Goal: Task Accomplishment & Management: Use online tool/utility

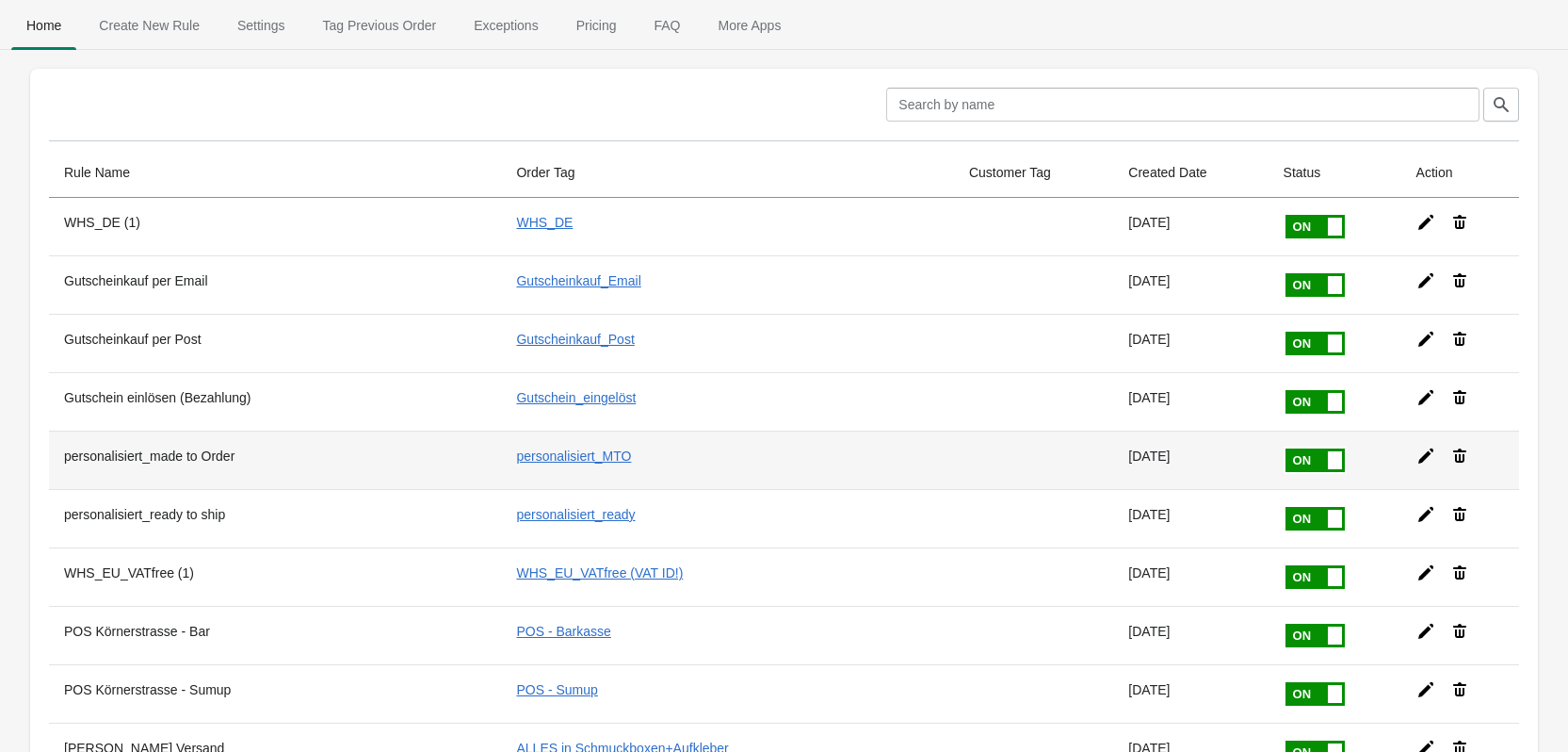
scroll to position [94, 0]
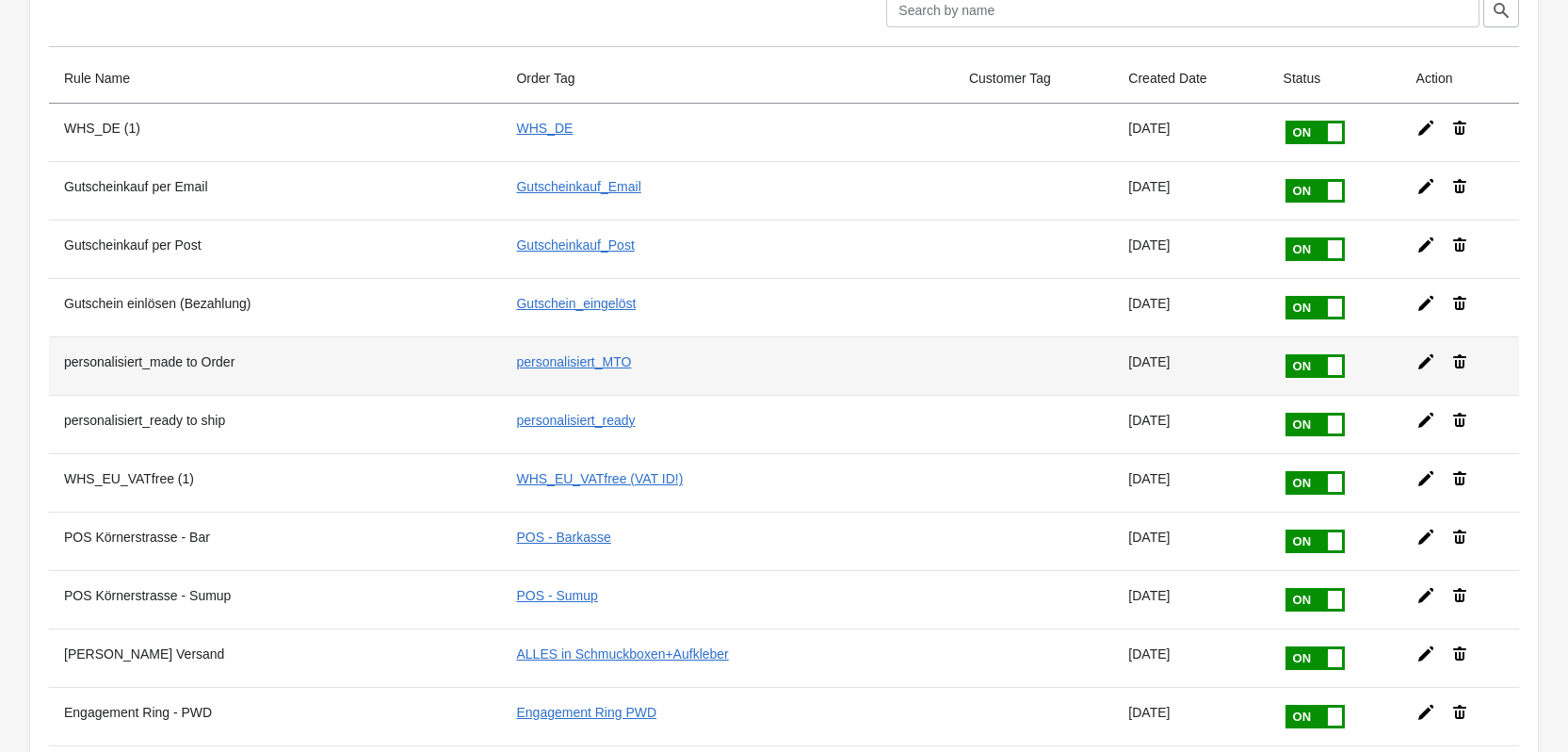
click at [1418, 358] on icon at bounding box center [1425, 362] width 15 height 15
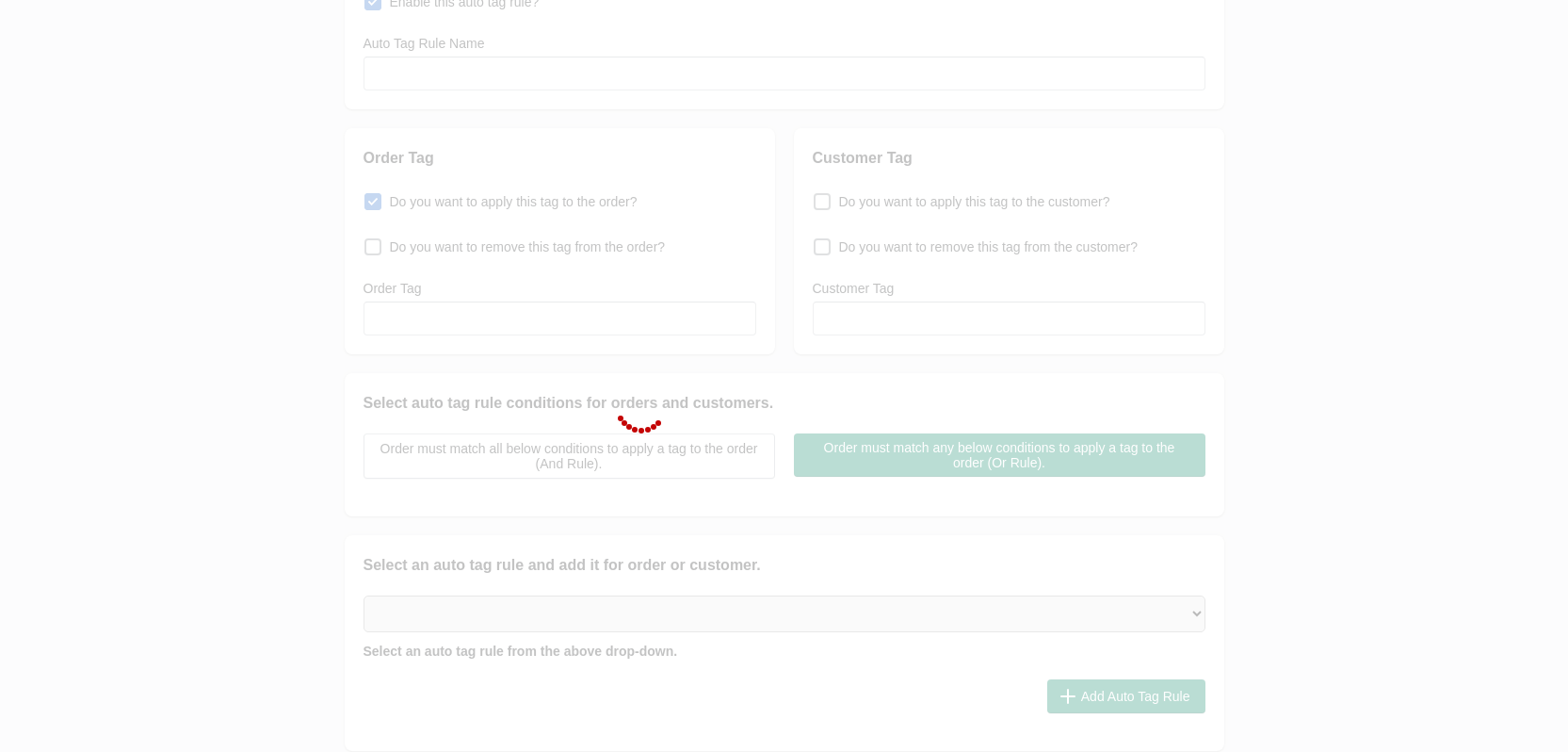
type input "personalisiert_made to Order"
checkbox input "true"
type input "personalisiert_MTO"
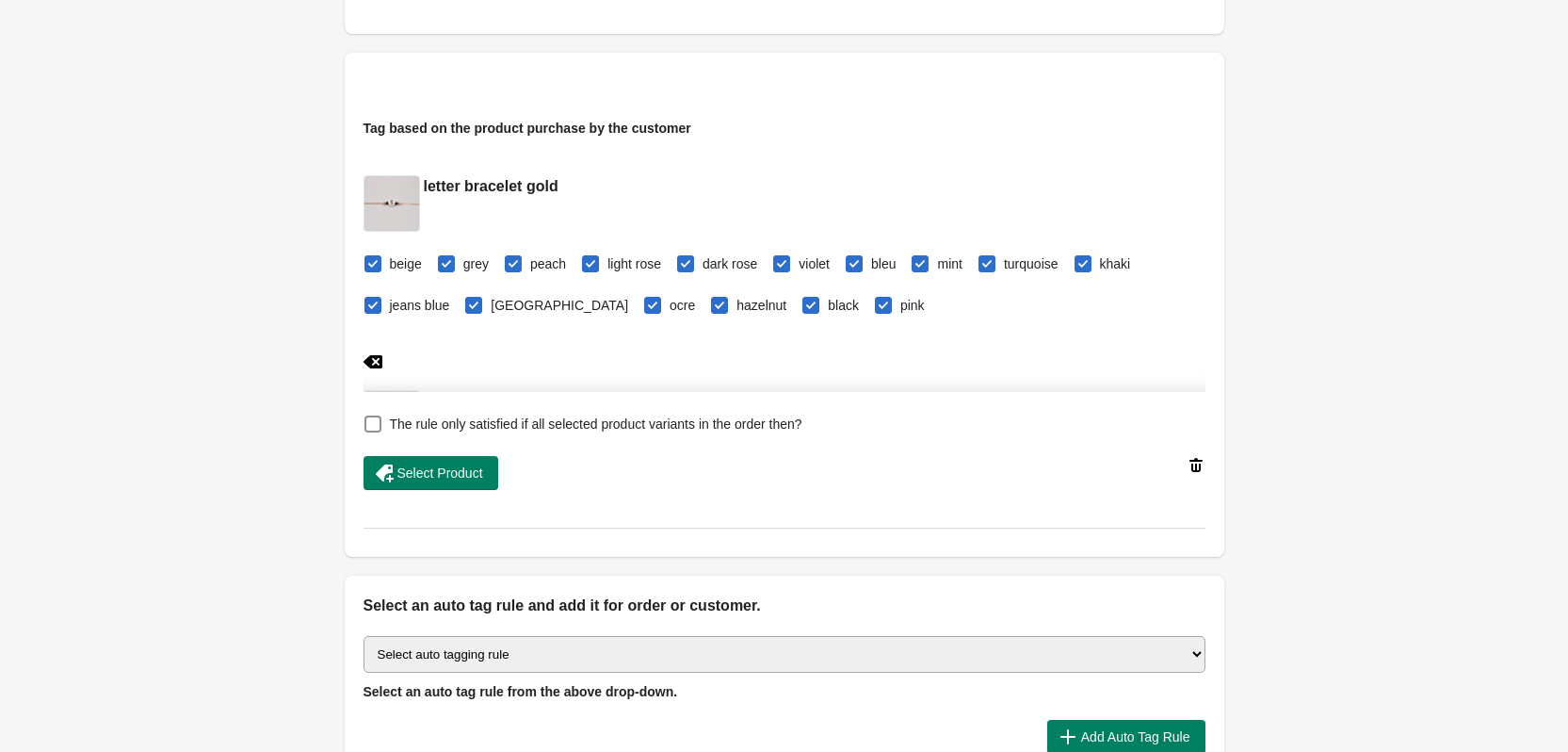
scroll to position [659, 0]
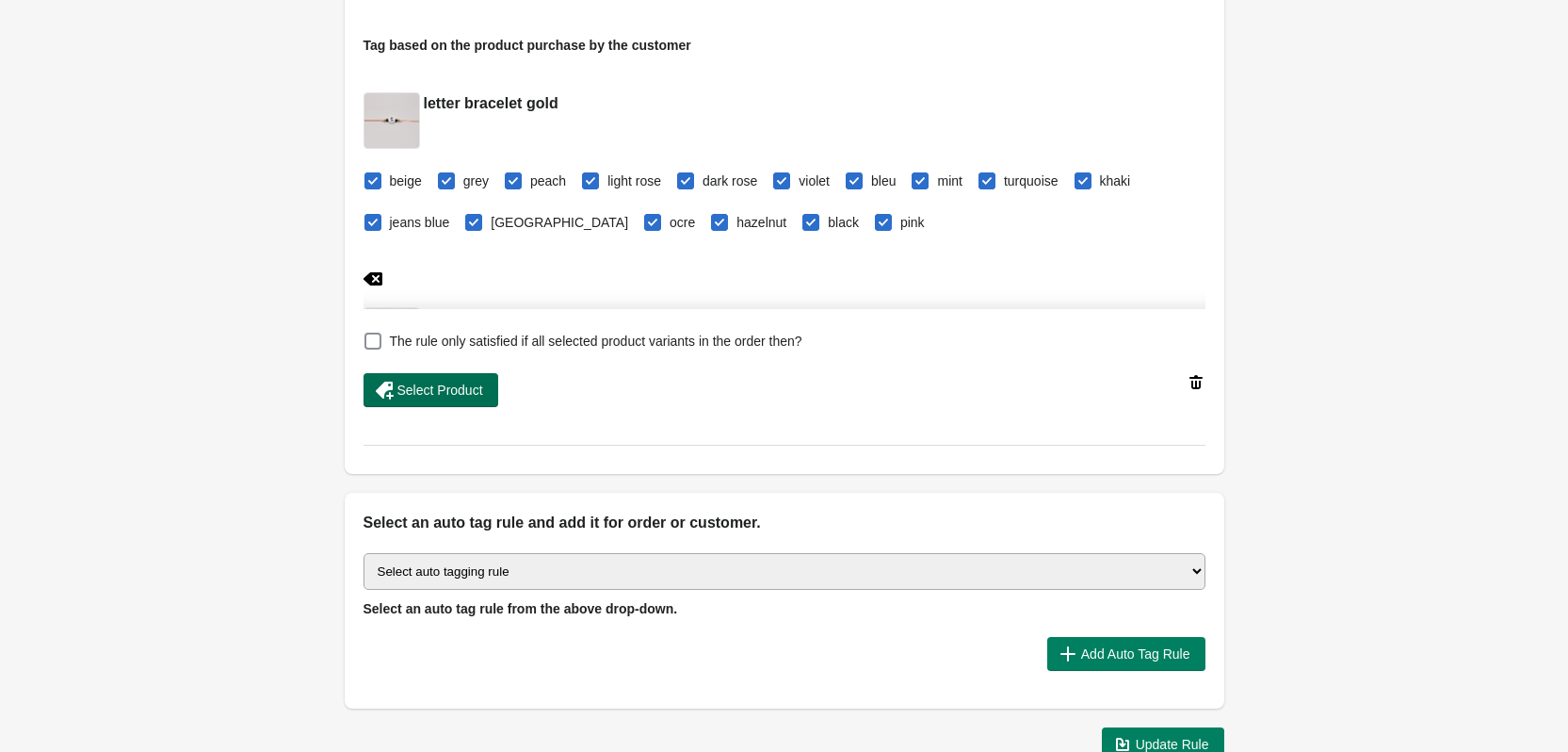
click at [437, 387] on span "Select Product" at bounding box center [440, 389] width 86 height 15
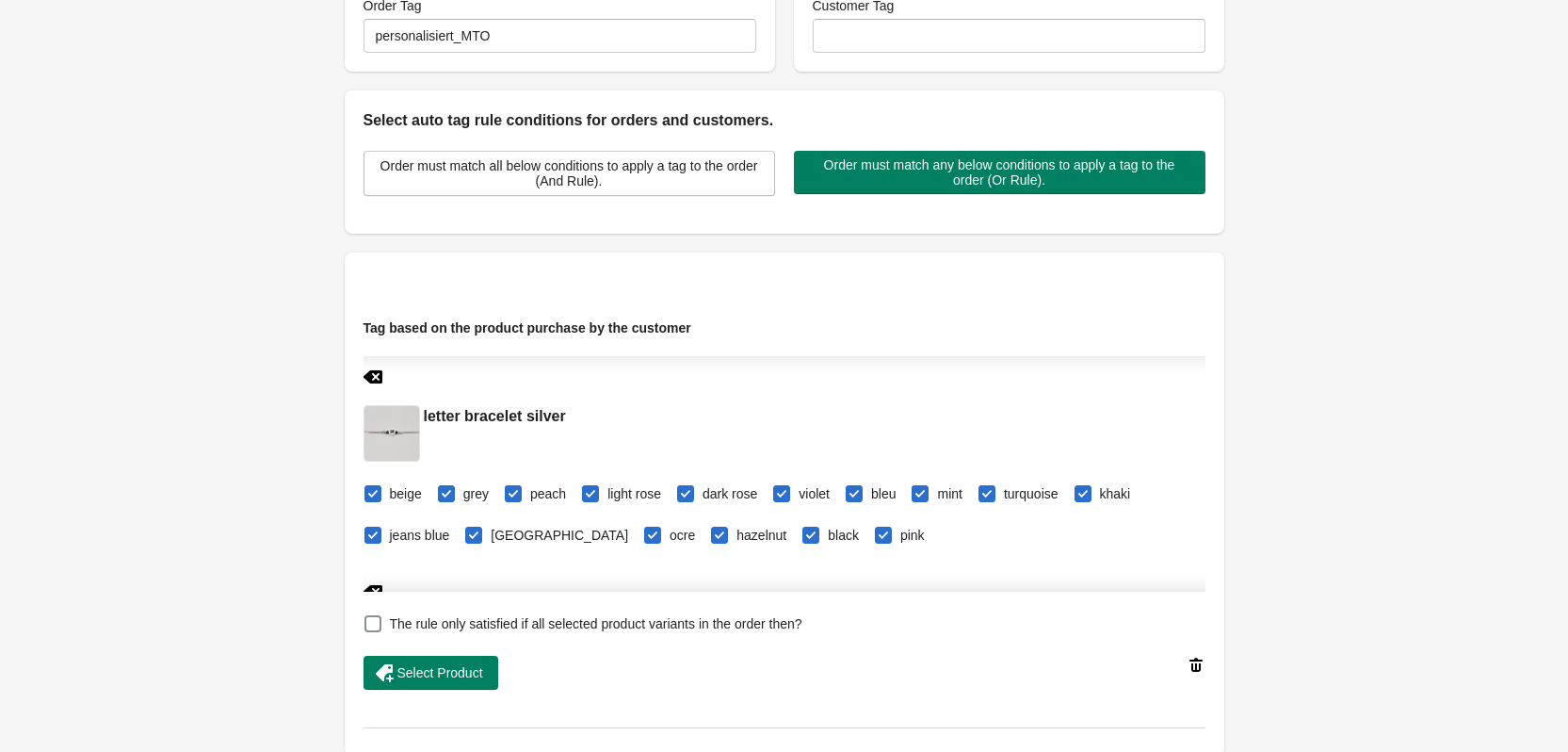
scroll to position [189, 0]
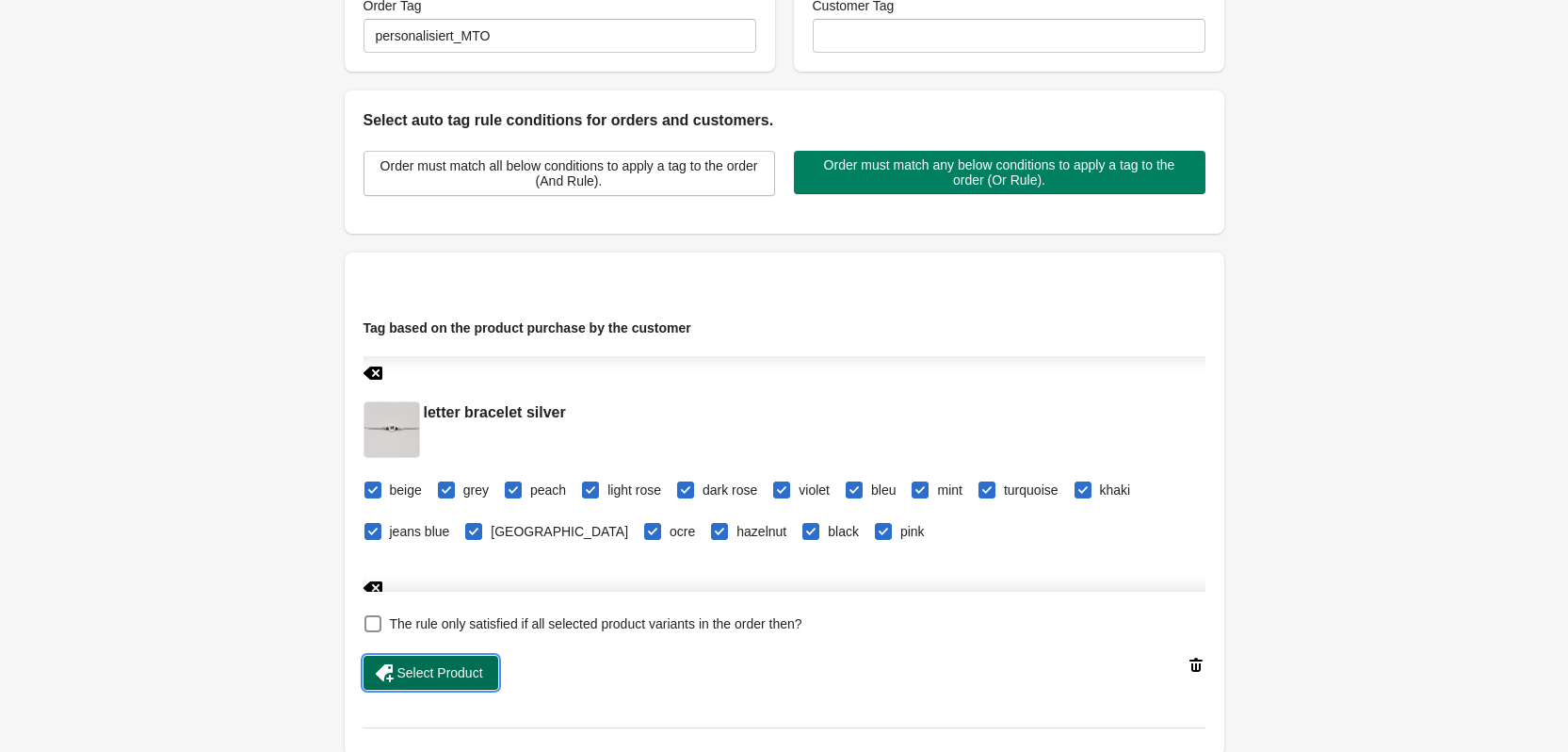
click at [449, 666] on span "Select Product" at bounding box center [440, 672] width 86 height 15
click at [452, 667] on span "Select Product" at bounding box center [440, 672] width 86 height 15
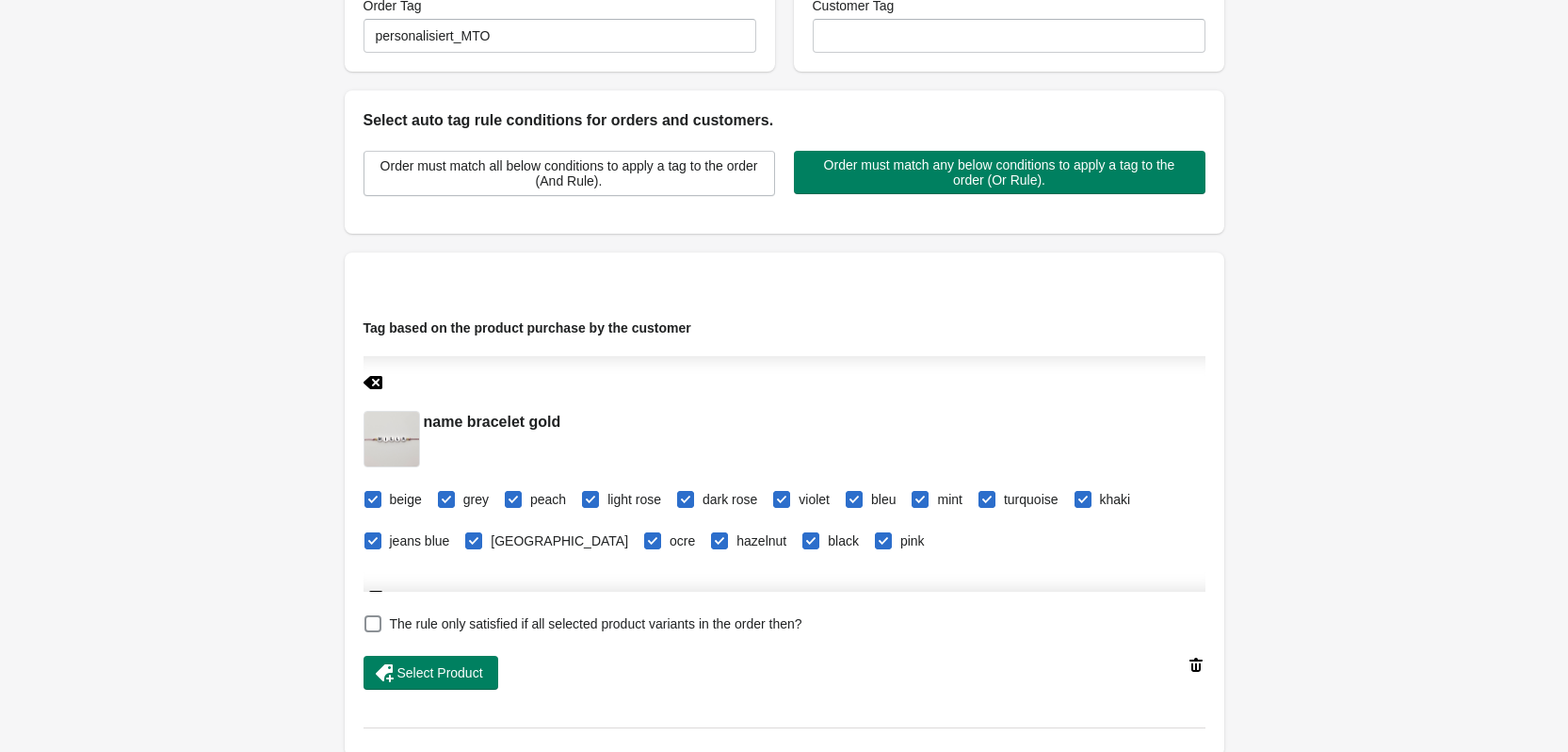
scroll to position [376, 0]
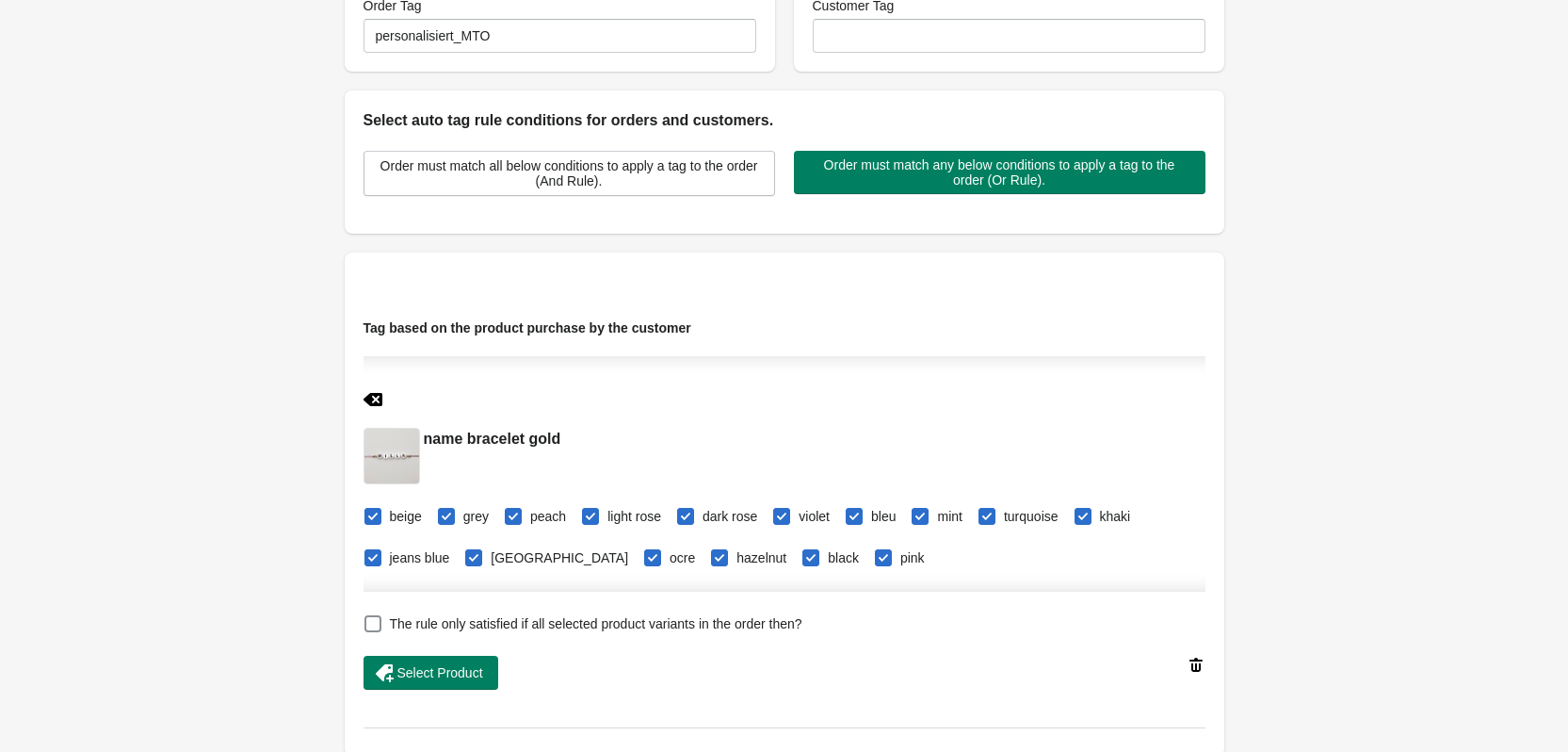
click at [370, 397] on icon at bounding box center [372, 398] width 19 height 13
checkbox input "false"
checkbox input "true"
click at [375, 397] on icon at bounding box center [373, 398] width 19 height 19
checkbox input "false"
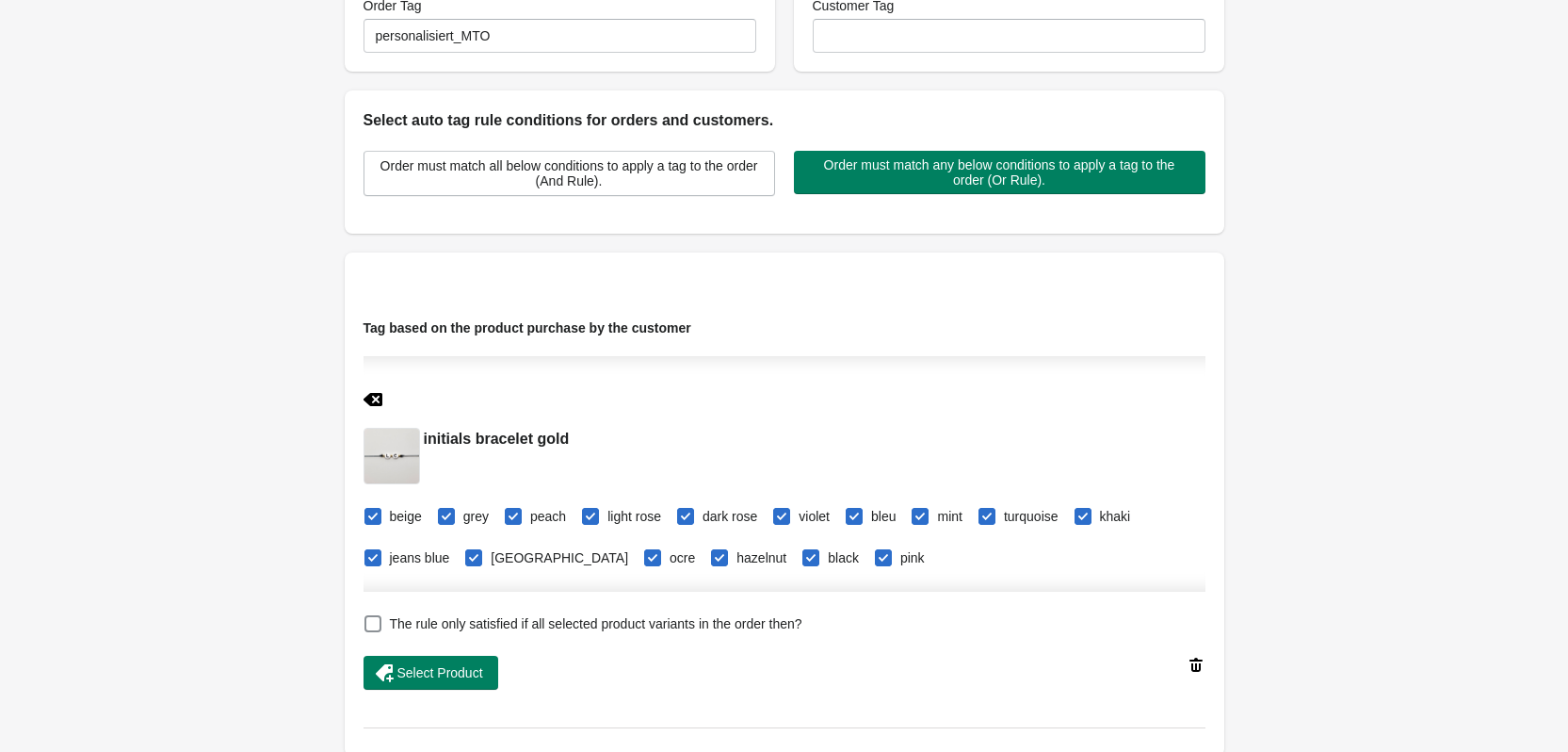
checkbox input "true"
click at [375, 397] on icon at bounding box center [373, 398] width 19 height 19
checkbox input "false"
checkbox input "true"
click at [374, 397] on icon at bounding box center [373, 398] width 19 height 19
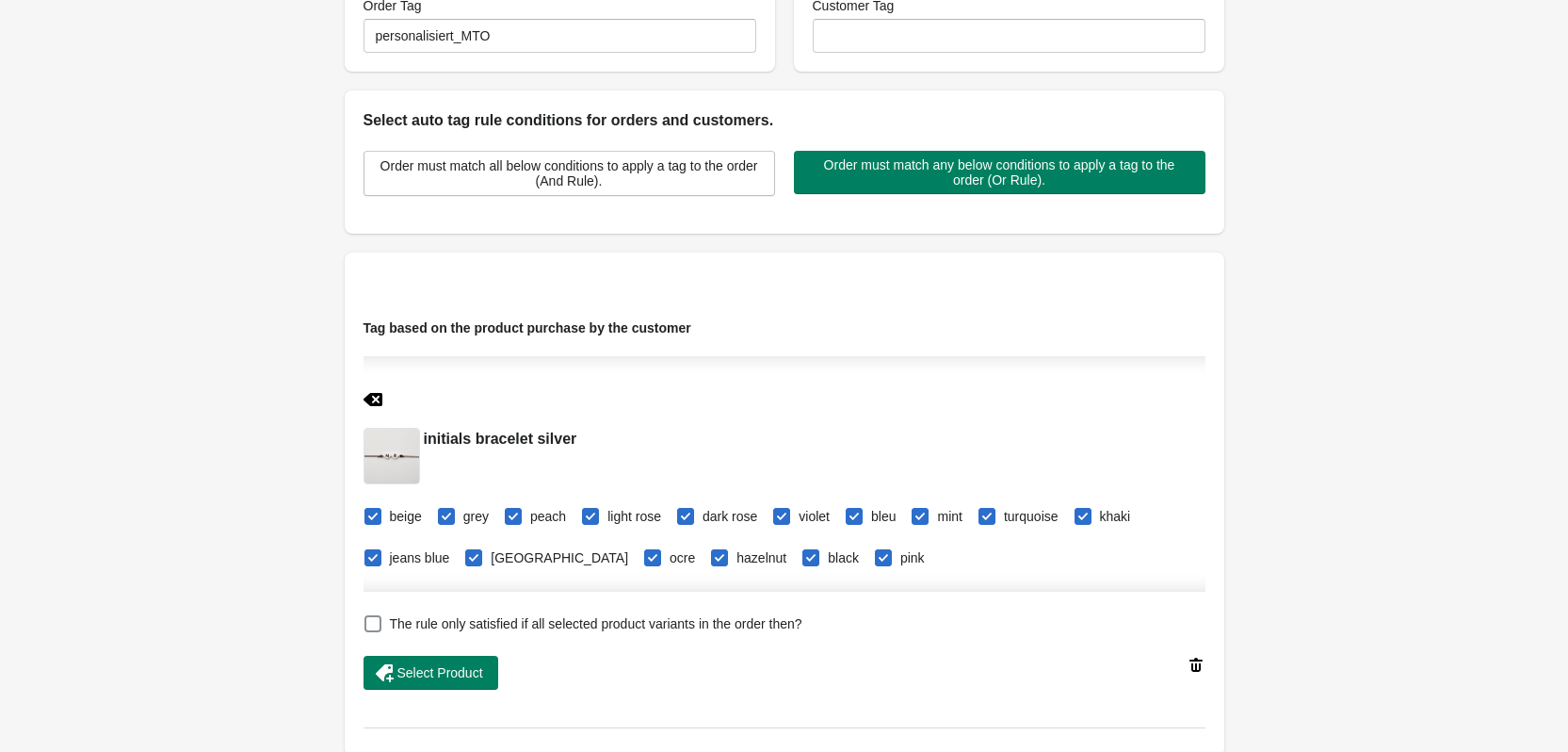
checkbox input "false"
checkbox input "true"
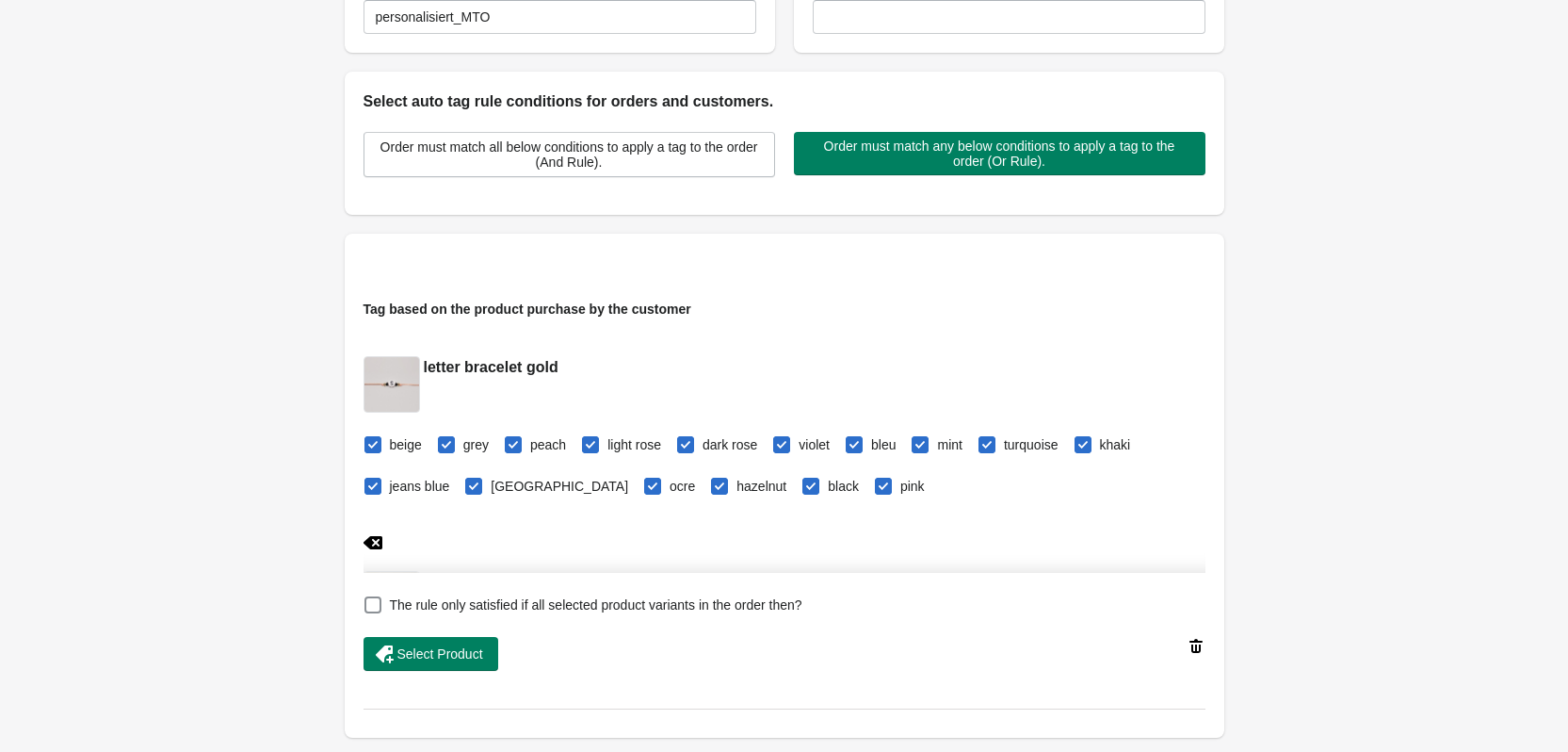
scroll to position [471, 0]
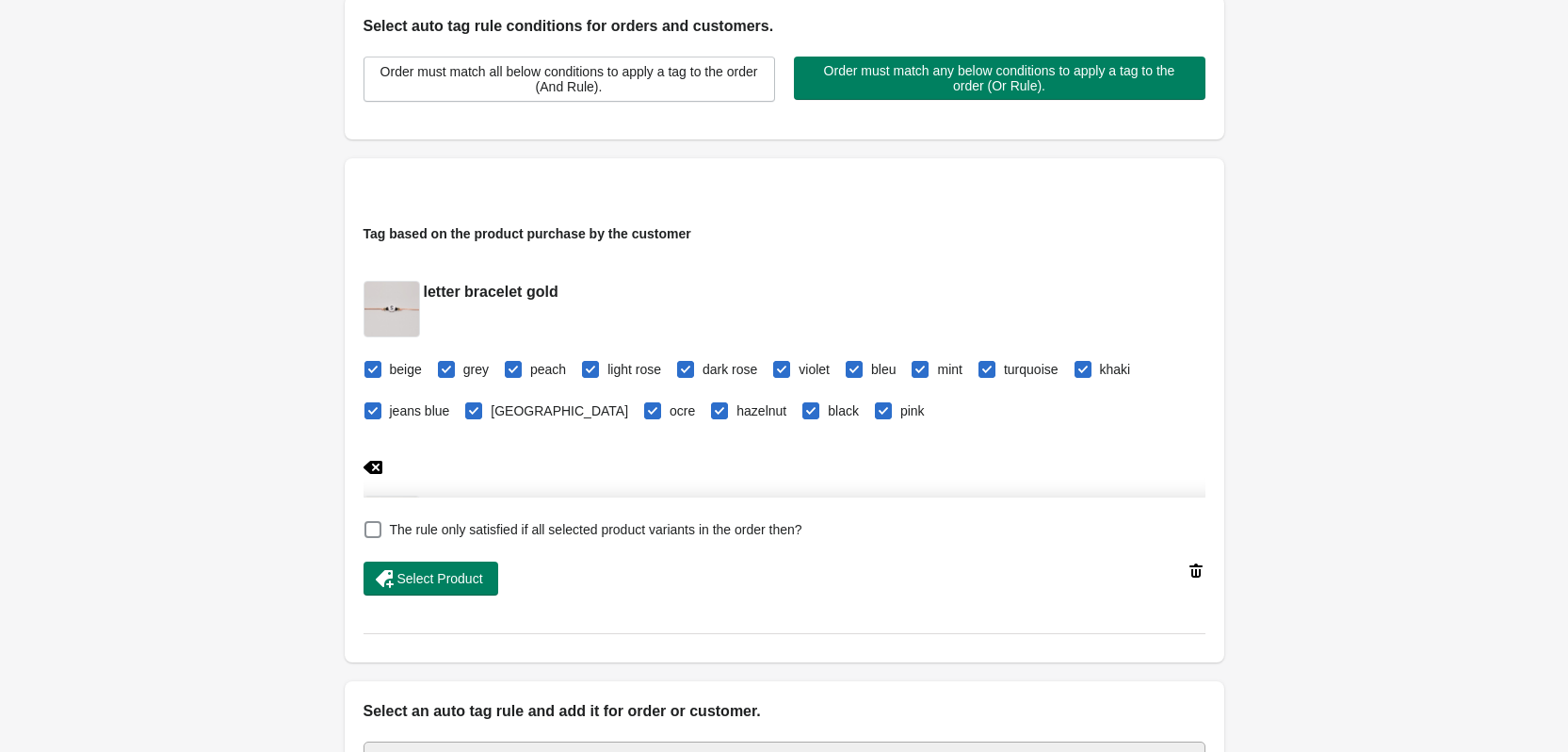
click at [375, 464] on icon at bounding box center [372, 466] width 19 height 13
checkbox input "true"
click at [375, 464] on icon at bounding box center [372, 466] width 19 height 13
checkbox input "true"
checkbox input "false"
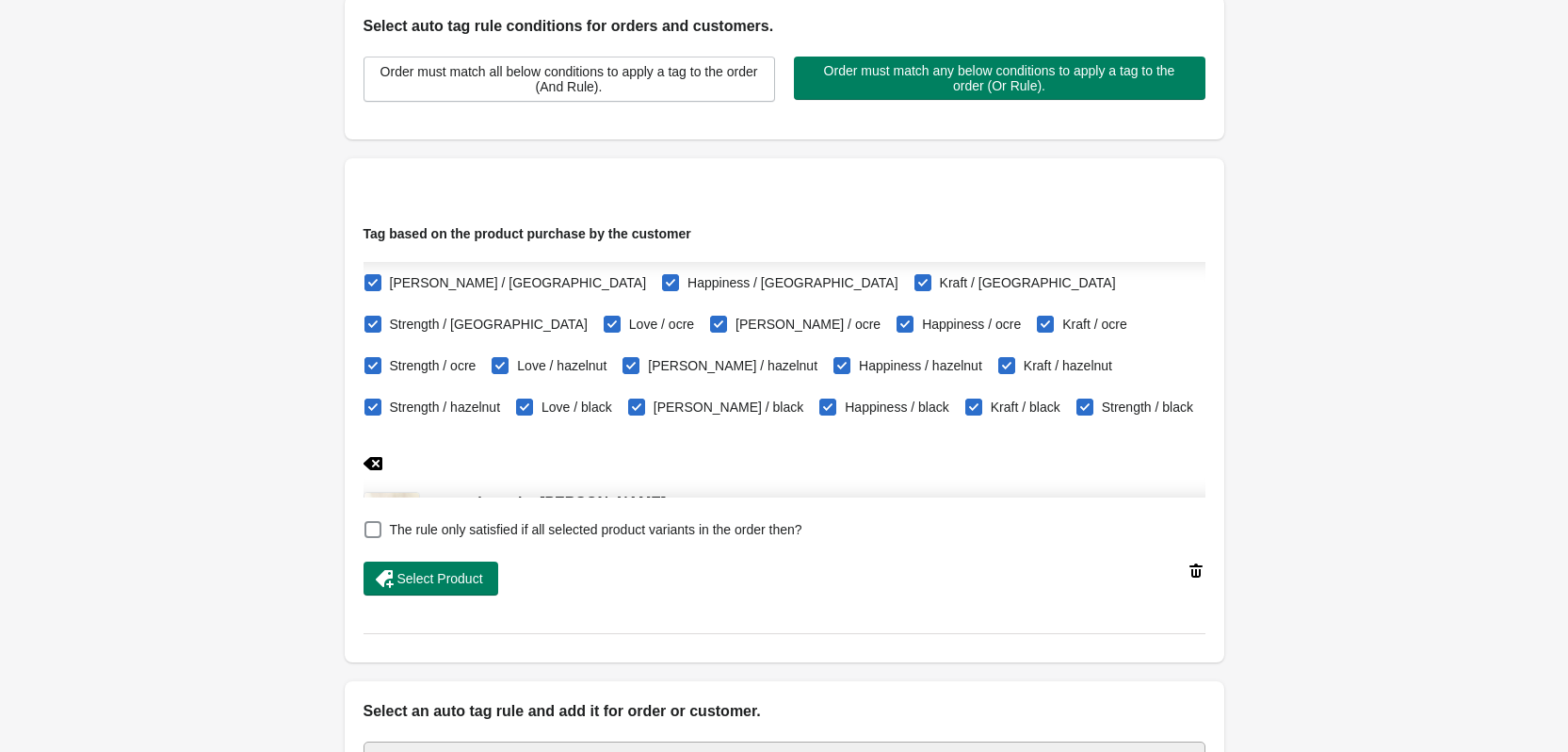
scroll to position [1978, 0]
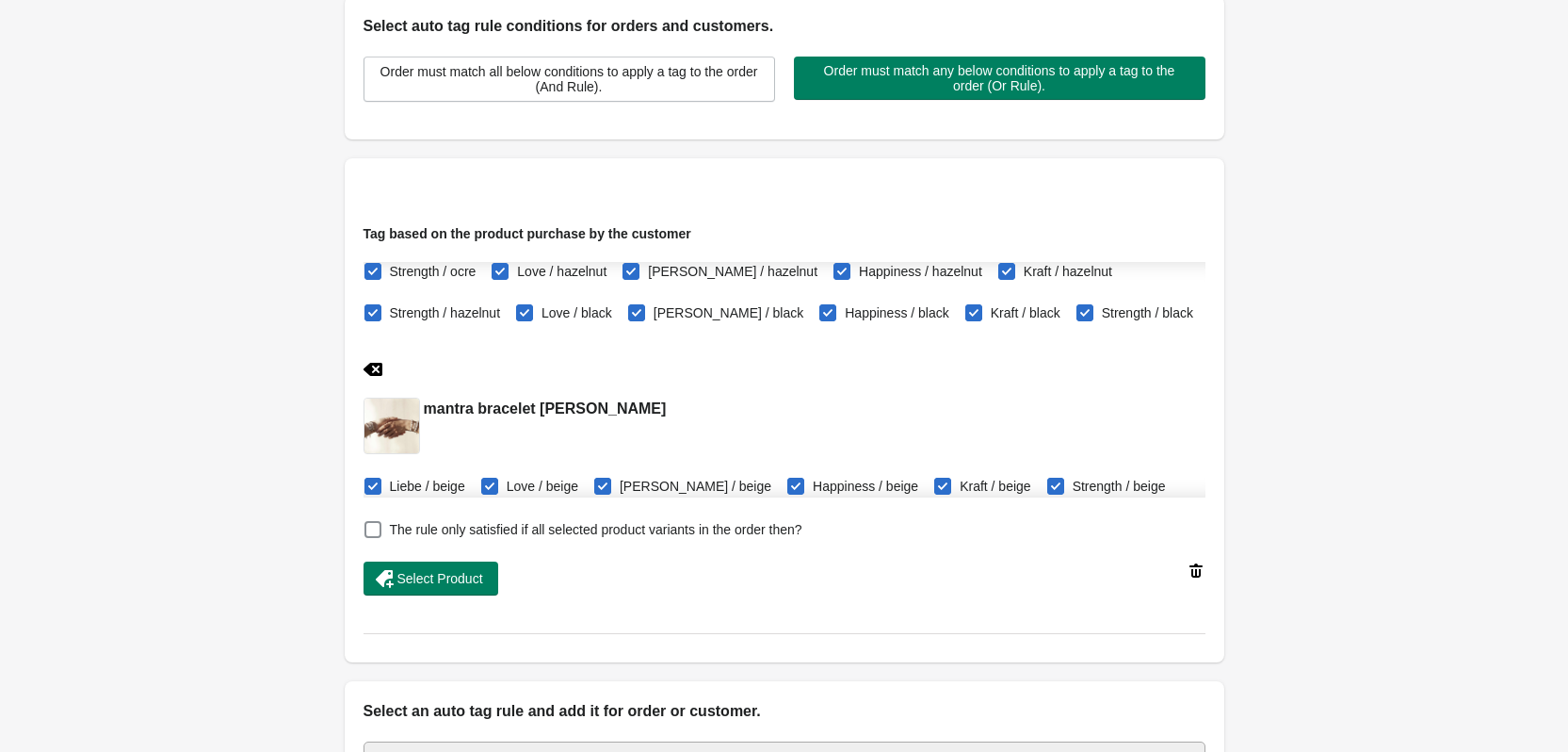
click at [371, 363] on icon at bounding box center [372, 369] width 19 height 13
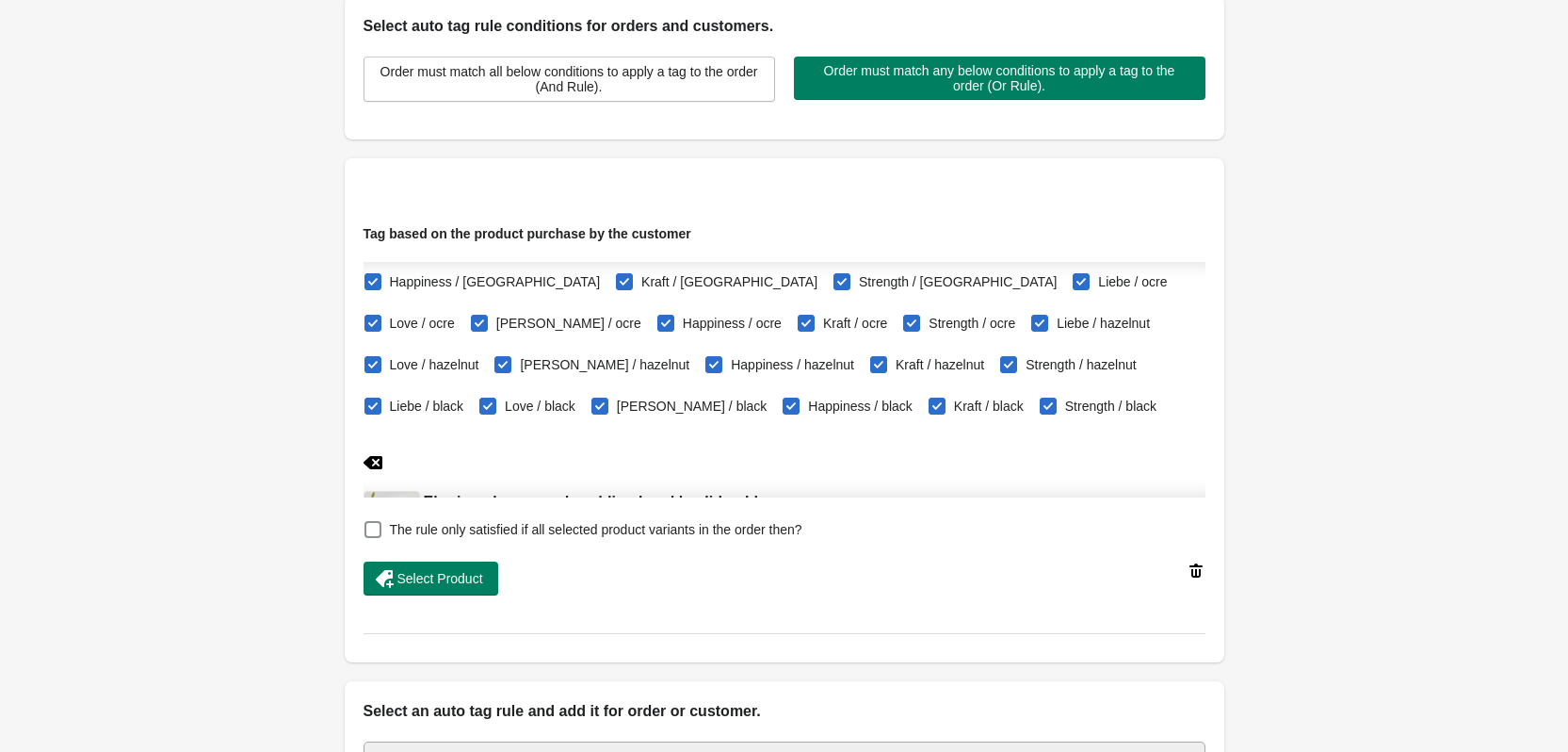
scroll to position [1883, 0]
click at [377, 454] on icon at bounding box center [373, 463] width 19 height 19
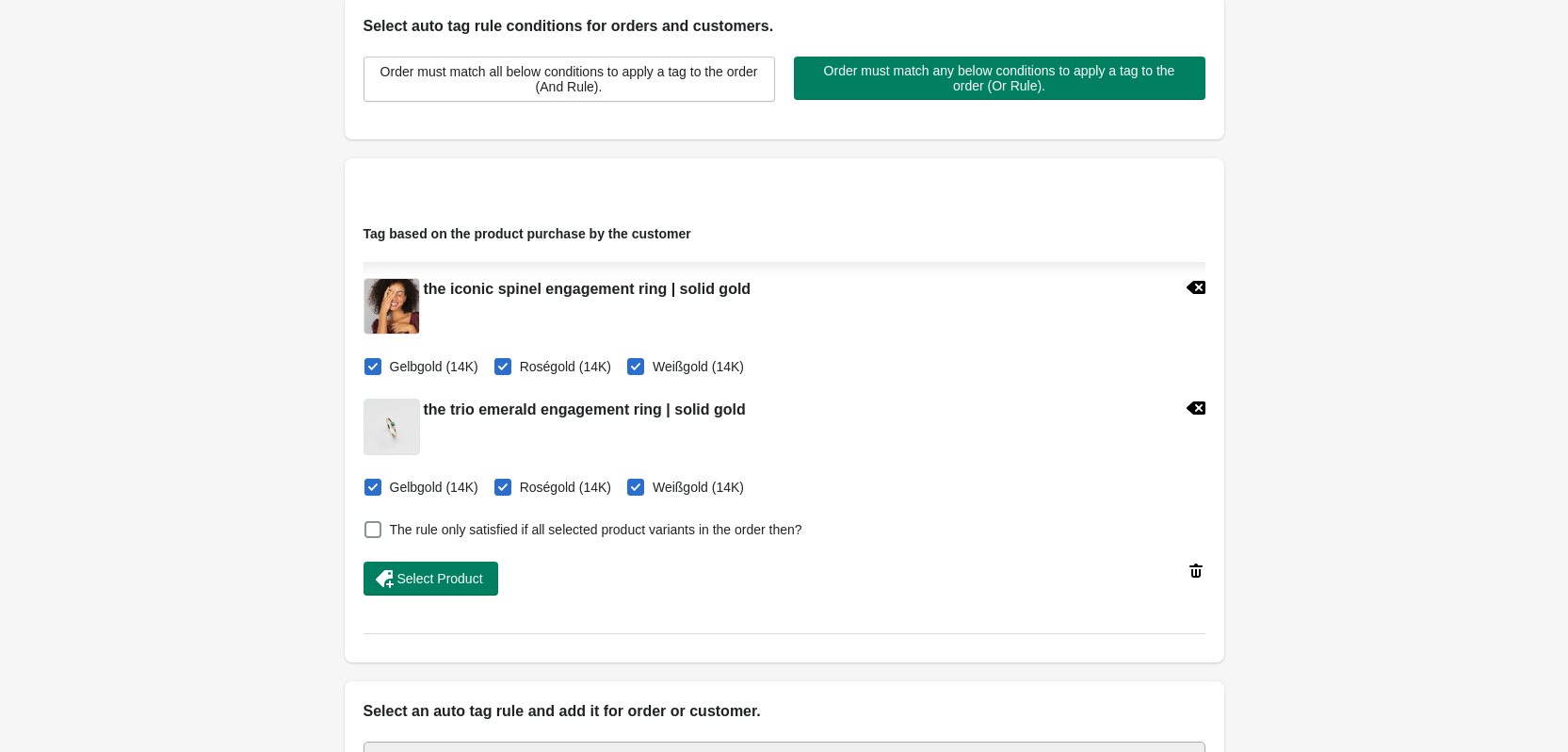
scroll to position [4052, 0]
click at [1499, 401] on div "Back Edit Rule Update Rule Enable this auto tag rule? Auto Tag Rule Name person…" at bounding box center [784, 246] width 1568 height 1435
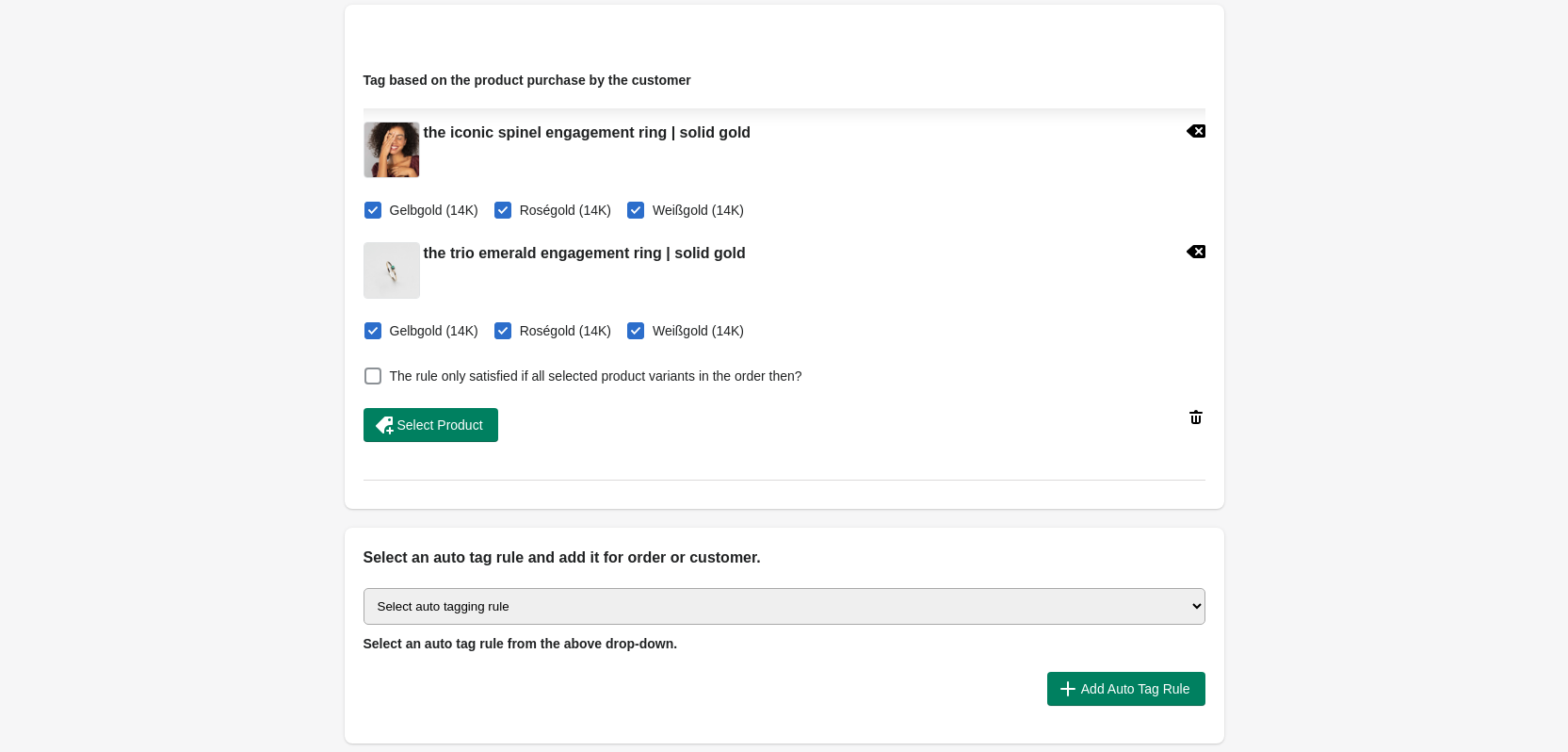
scroll to position [782, 0]
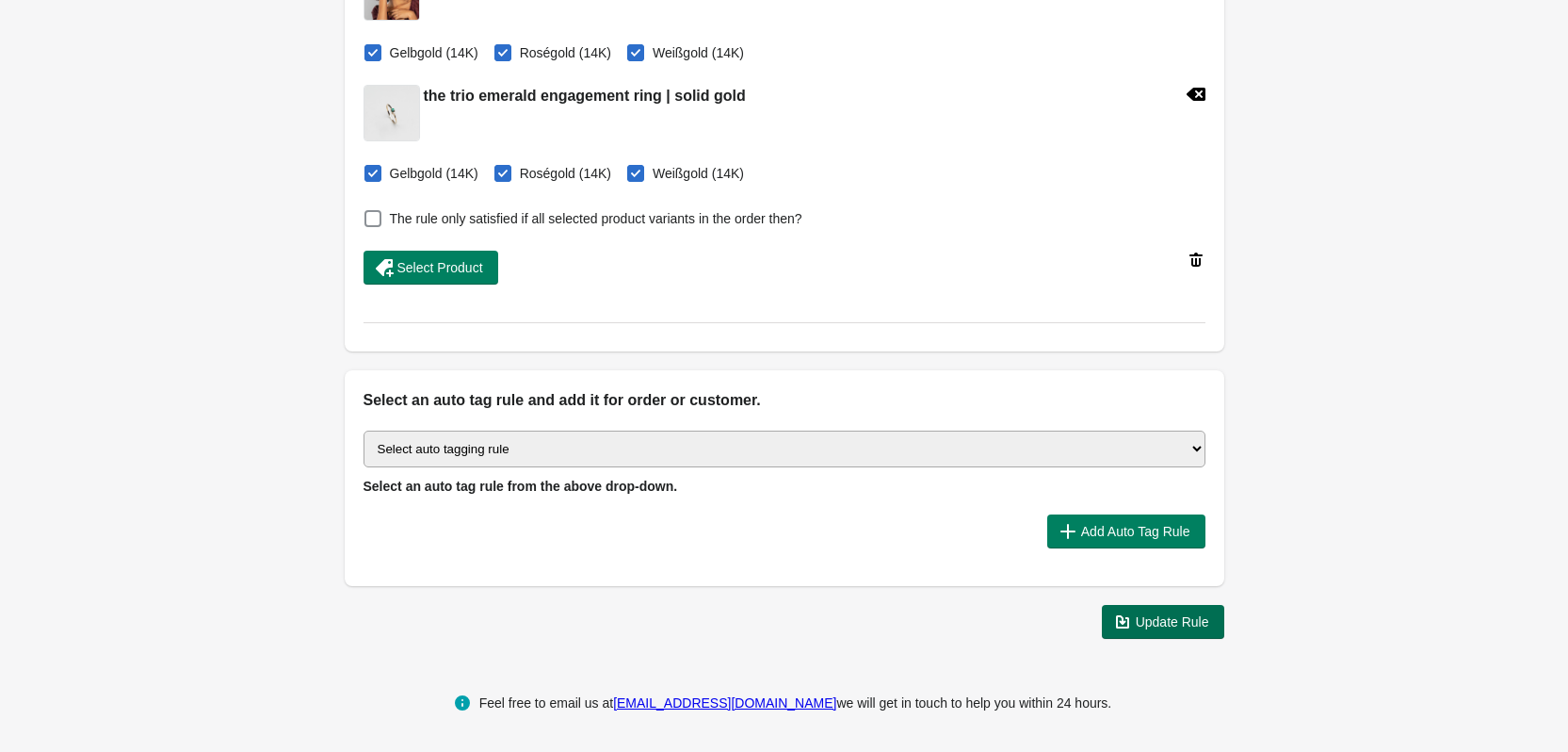
click at [1197, 610] on button "Update Rule" at bounding box center [1163, 622] width 123 height 34
